Goal: Transaction & Acquisition: Purchase product/service

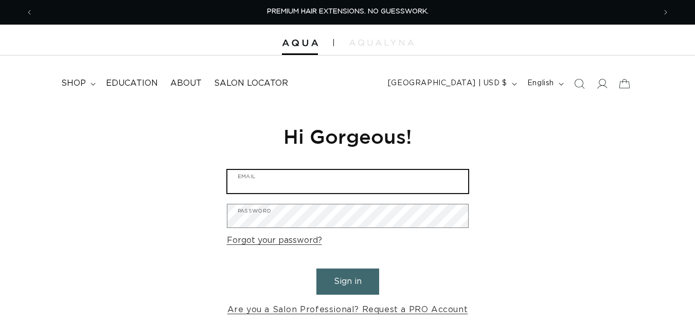
click at [349, 182] on input "Email" at bounding box center [347, 181] width 241 height 23
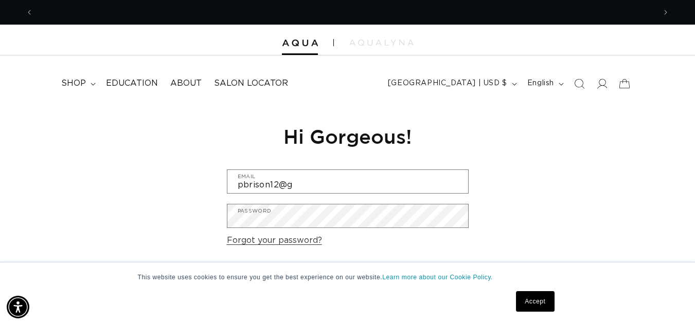
scroll to position [0, 1243]
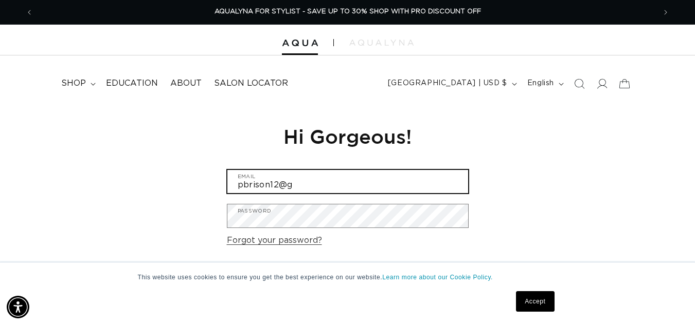
click at [356, 182] on input "pbrison12@g" at bounding box center [347, 181] width 241 height 23
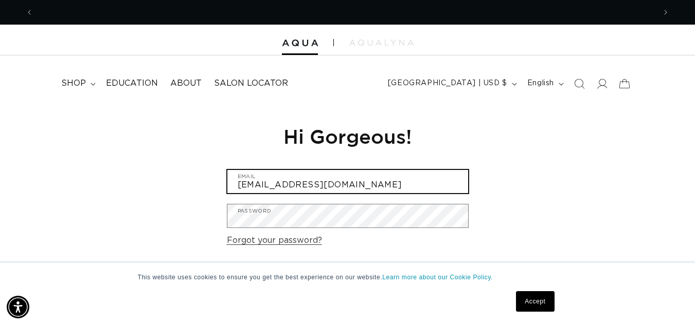
scroll to position [0, 0]
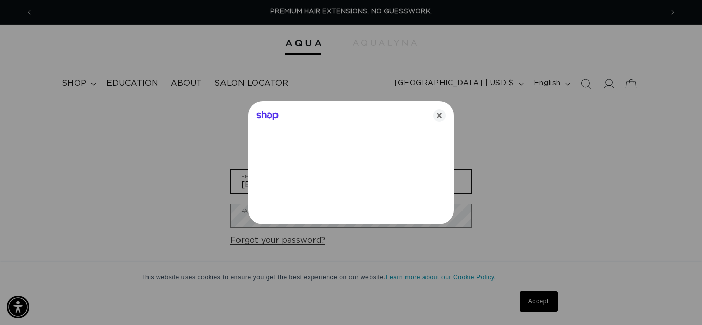
type input "pbrison12@gmail.com"
click at [439, 117] on icon "Close" at bounding box center [439, 115] width 12 height 12
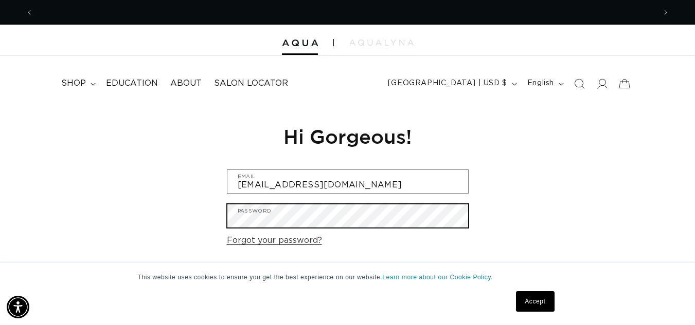
scroll to position [0, 1243]
click at [316, 269] on button "Sign in" at bounding box center [347, 282] width 63 height 26
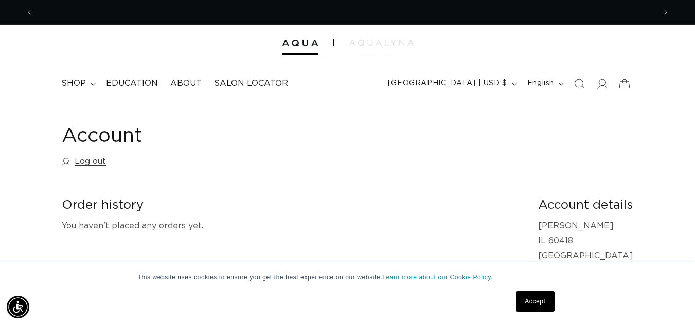
scroll to position [0, 622]
click at [90, 83] on icon at bounding box center [92, 84] width 5 height 3
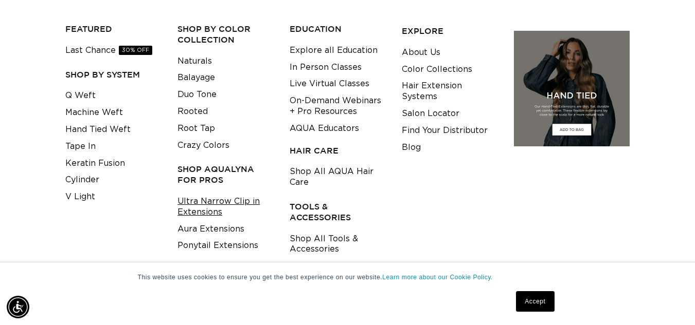
click at [205, 202] on link "Ultra Narrow Clip in Extensions" at bounding box center [225, 207] width 96 height 28
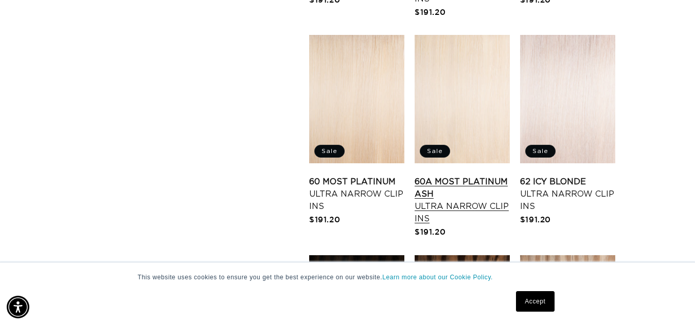
click at [446, 176] on link "60A Most Platinum Ash Ultra Narrow Clip Ins" at bounding box center [461, 200] width 95 height 49
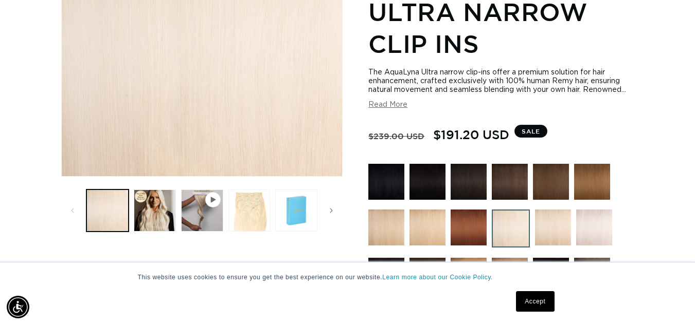
scroll to position [223, 0]
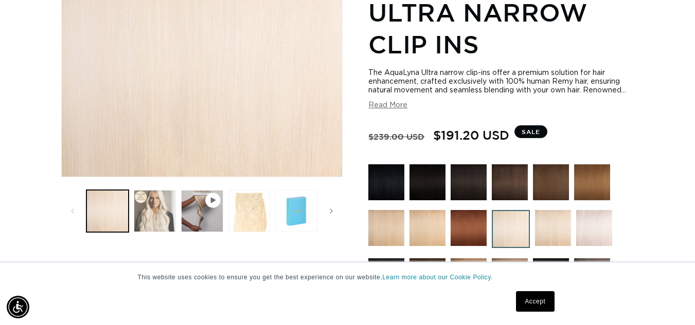
click at [157, 216] on button "Load image 2 in gallery view" at bounding box center [155, 211] width 42 height 42
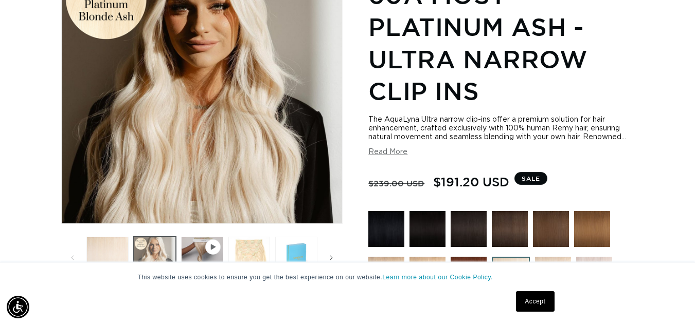
scroll to position [177, 0]
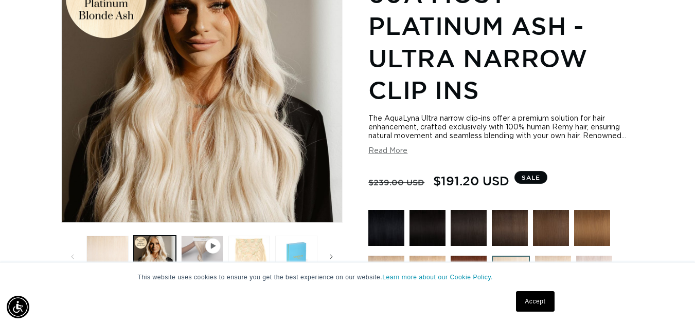
click at [195, 245] on button "Play video 1 in gallery view" at bounding box center [202, 257] width 42 height 42
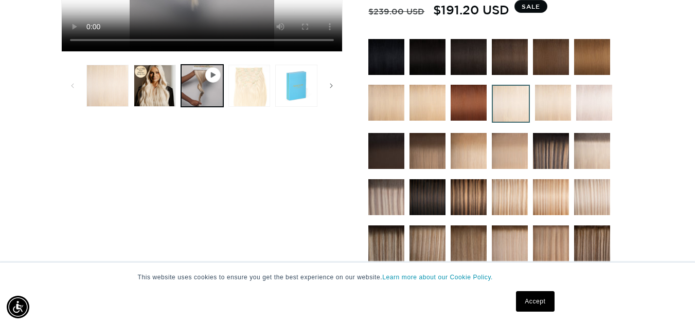
scroll to position [350, 0]
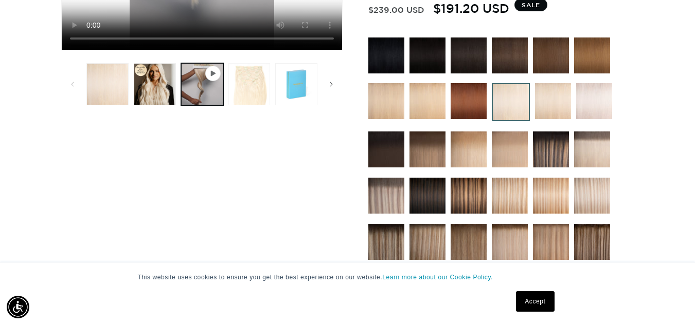
click at [233, 88] on button "Load image 3 in gallery view" at bounding box center [249, 84] width 42 height 42
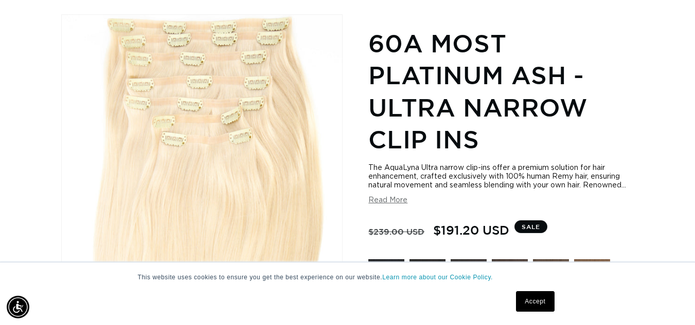
scroll to position [0, 0]
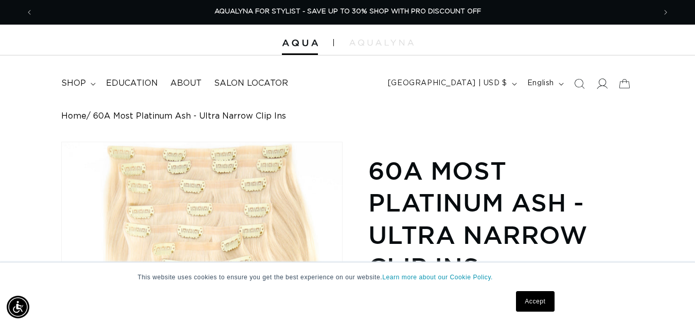
click at [602, 86] on icon at bounding box center [601, 84] width 11 height 10
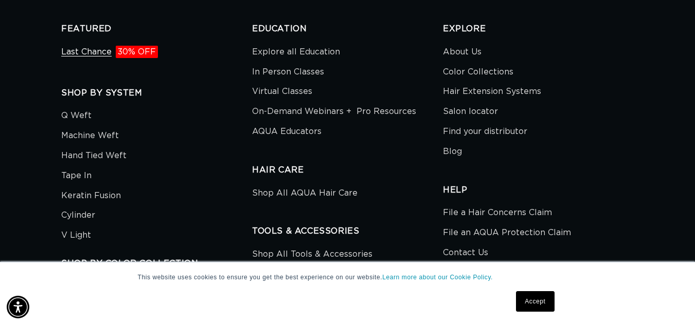
click at [94, 45] on link "Last Chance 30% OFF" at bounding box center [109, 53] width 97 height 17
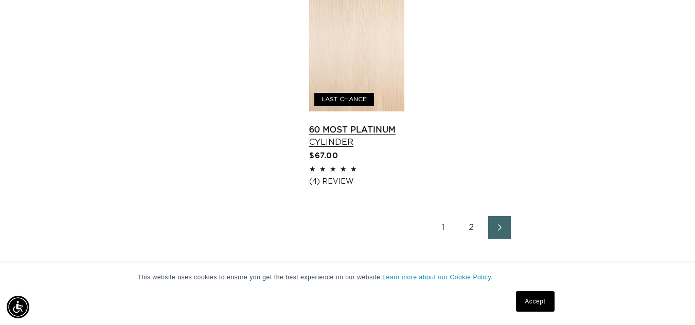
scroll to position [0, 622]
click at [372, 124] on link "60 Most Platinum Cylinder" at bounding box center [356, 136] width 95 height 25
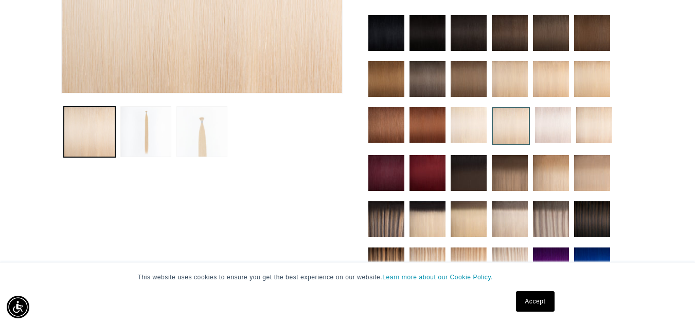
click at [205, 144] on button "Load image 3 in gallery view" at bounding box center [201, 131] width 51 height 51
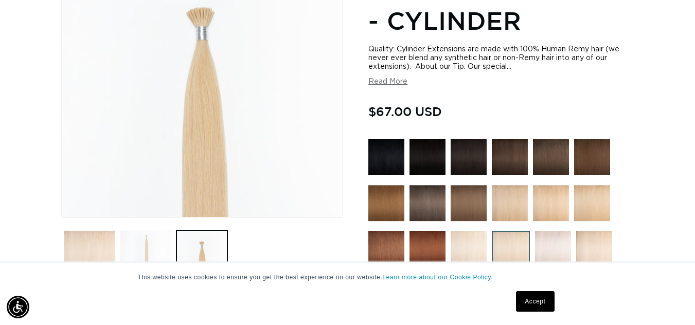
click at [147, 243] on button "Load image 2 in gallery view" at bounding box center [145, 256] width 51 height 51
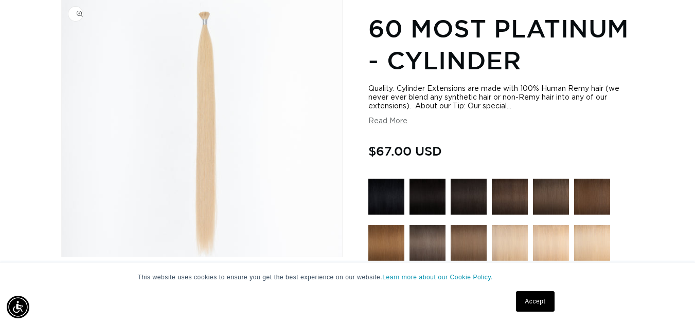
scroll to position [142, 0]
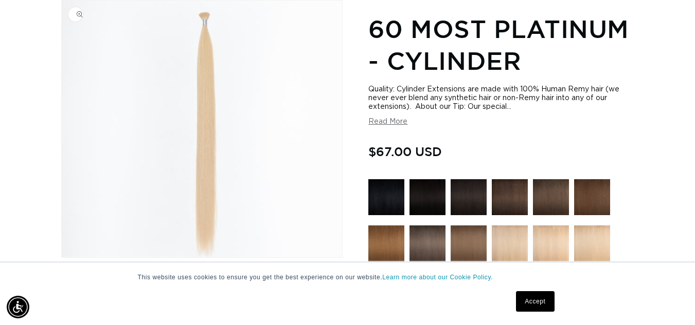
click at [201, 26] on img "Gallery Viewer" at bounding box center [202, 129] width 280 height 257
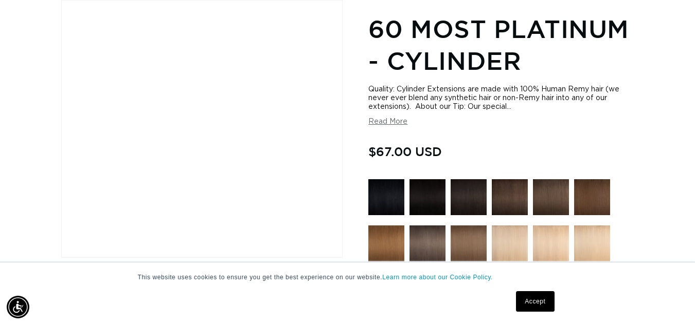
scroll to position [0, 1243]
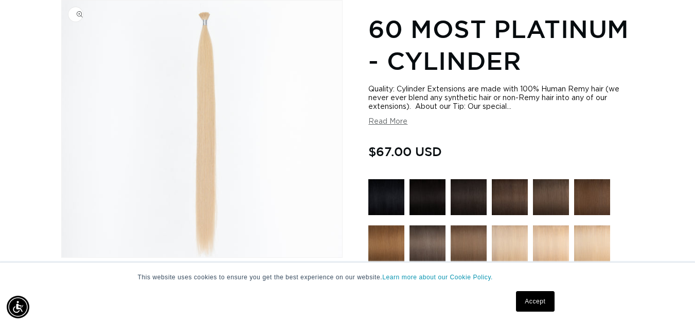
click at [535, 302] on link "Accept" at bounding box center [535, 301] width 38 height 21
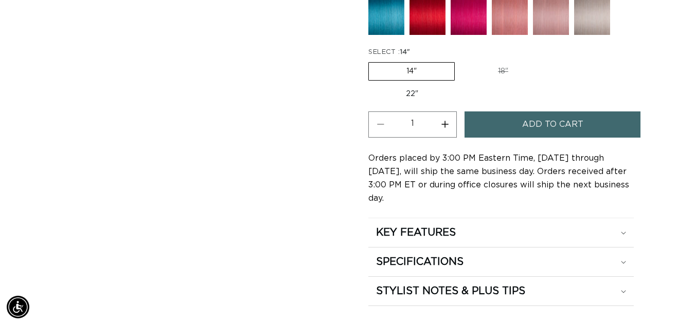
scroll to position [0, 622]
click at [619, 226] on div "KEY FEATURES" at bounding box center [501, 232] width 250 height 13
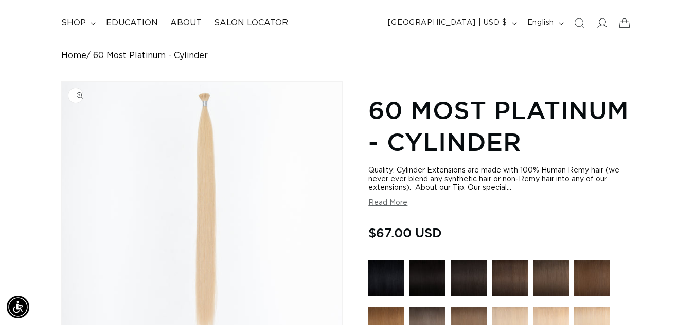
scroll to position [0, 0]
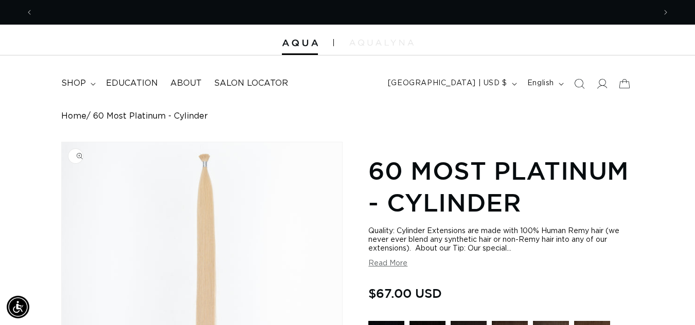
click at [379, 43] on img at bounding box center [381, 43] width 64 height 6
click at [88, 79] on summary "shop" at bounding box center [77, 83] width 45 height 23
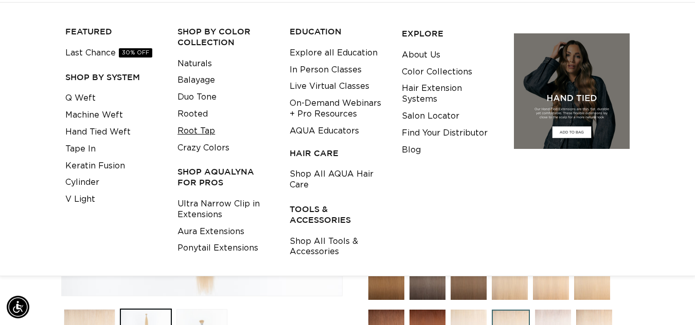
scroll to position [0, 622]
click at [196, 126] on link "Root Tap" at bounding box center [196, 131] width 38 height 17
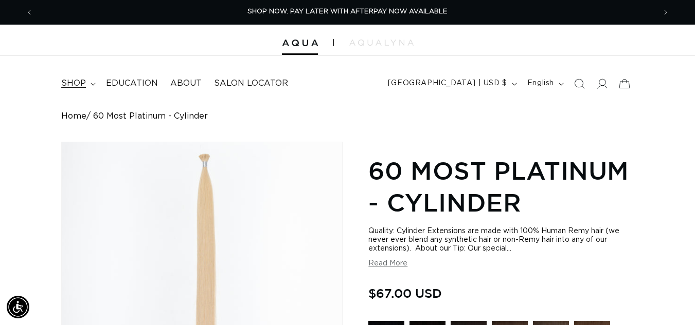
click at [89, 82] on summary "shop" at bounding box center [77, 83] width 45 height 23
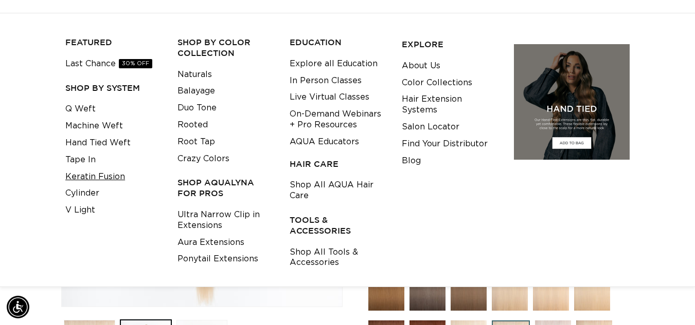
scroll to position [0, 1243]
click at [80, 109] on link "Q Weft" at bounding box center [80, 109] width 30 height 17
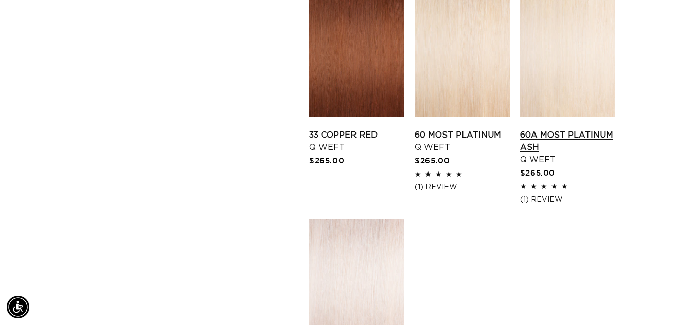
scroll to position [1256, 0]
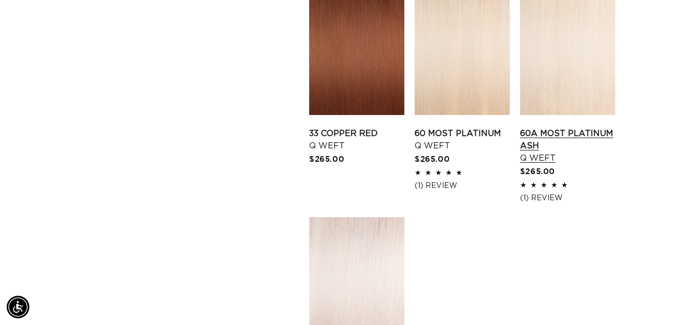
click at [591, 127] on link "60A Most Platinum Ash Q Weft" at bounding box center [567, 145] width 95 height 37
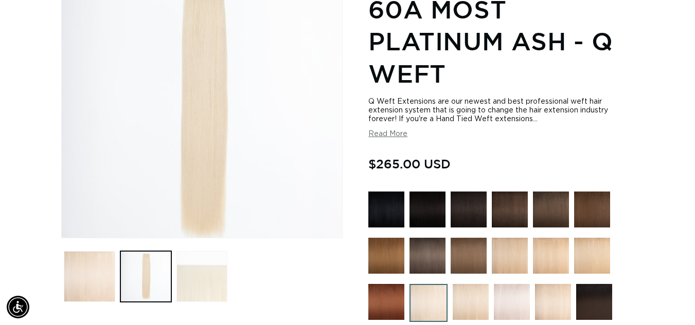
click at [211, 286] on button "Load image 3 in gallery view" at bounding box center [201, 276] width 51 height 51
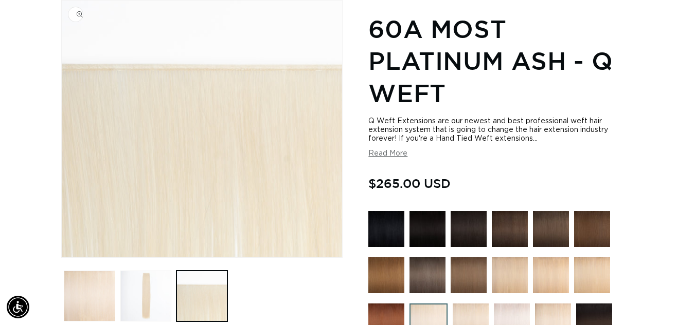
click at [229, 69] on img "Gallery Viewer" at bounding box center [202, 129] width 280 height 257
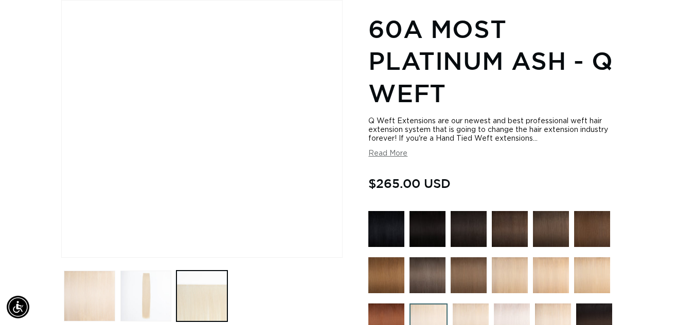
scroll to position [0, 1243]
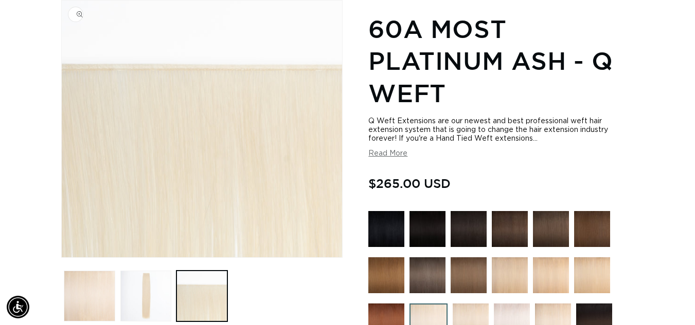
click at [383, 153] on button "Read More" at bounding box center [387, 154] width 39 height 9
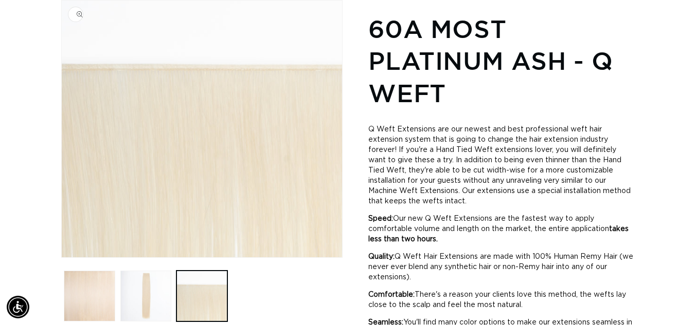
scroll to position [0, 622]
